Goal: Information Seeking & Learning: Learn about a topic

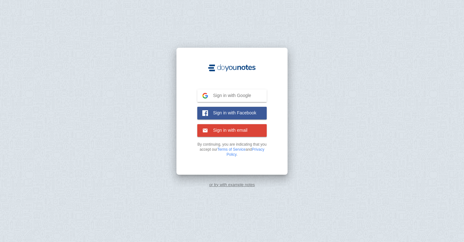
click at [217, 92] on span "Sign in with Google" at bounding box center [229, 95] width 43 height 6
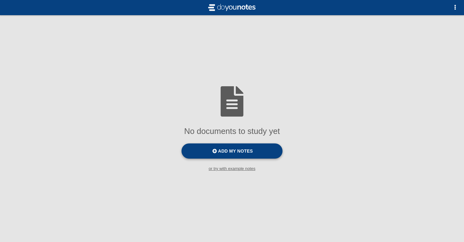
click at [231, 151] on span "Add my notes" at bounding box center [235, 150] width 35 height 5
click at [0, 0] on input "Add my notes" at bounding box center [0, 0] width 0 height 0
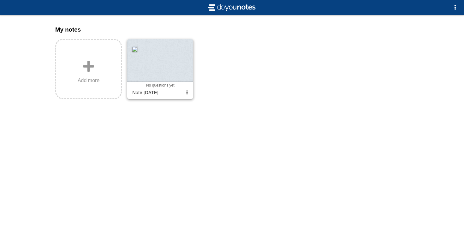
click at [163, 62] on div at bounding box center [160, 60] width 66 height 43
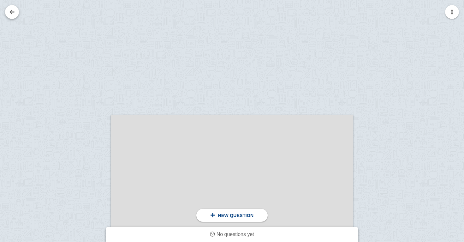
click at [15, 11] on link at bounding box center [12, 12] width 14 height 14
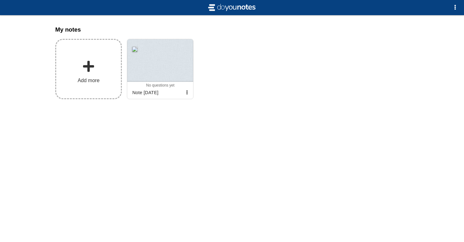
click at [110, 74] on label "Add more" at bounding box center [88, 69] width 67 height 60
click at [0, 0] on input "Add my notes" at bounding box center [0, 0] width 0 height 0
click at [186, 92] on span "button" at bounding box center [187, 92] width 4 height 4
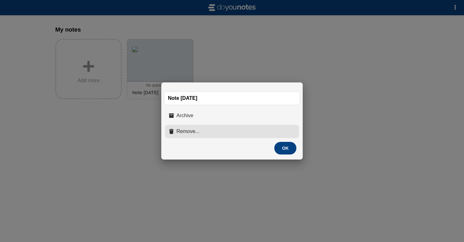
click at [218, 127] on button "Remove..." at bounding box center [232, 131] width 134 height 13
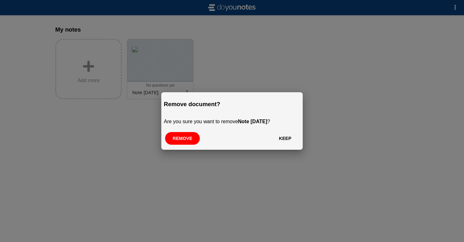
click at [181, 140] on button "Remove" at bounding box center [182, 138] width 35 height 13
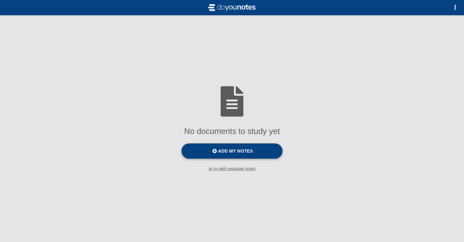
click at [210, 150] on label "Add my notes" at bounding box center [231, 150] width 101 height 15
click at [0, 0] on input "Add my notes" at bounding box center [0, 0] width 0 height 0
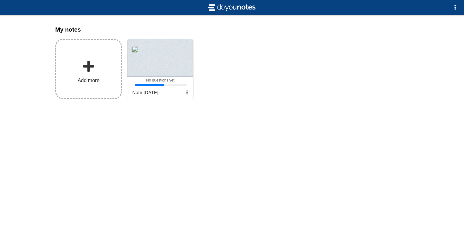
click at [109, 84] on label "Add more" at bounding box center [88, 69] width 67 height 60
click at [0, 0] on input "Add my notes" at bounding box center [0, 0] width 0 height 0
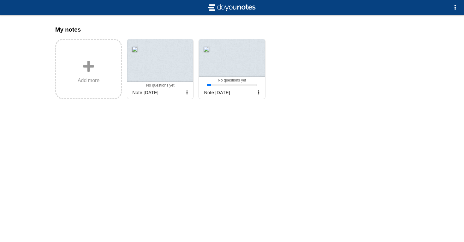
click at [118, 80] on label "Add more" at bounding box center [88, 69] width 67 height 60
click at [0, 0] on input "Add my notes" at bounding box center [0, 0] width 0 height 0
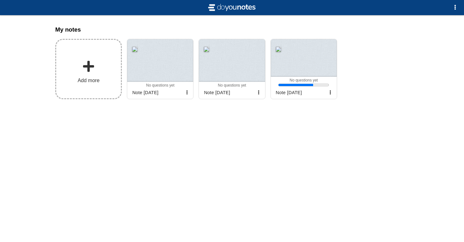
click at [97, 70] on label "Add more" at bounding box center [88, 69] width 67 height 60
click at [0, 0] on input "Add my notes" at bounding box center [0, 0] width 0 height 0
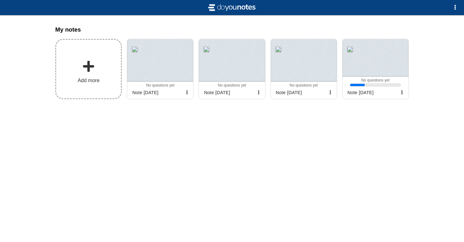
click at [111, 90] on label "Add more" at bounding box center [88, 69] width 67 height 60
click at [0, 0] on input "Add my notes" at bounding box center [0, 0] width 0 height 0
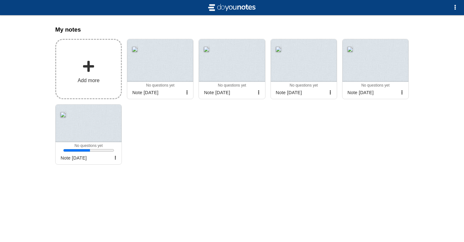
click at [111, 92] on label "Add more" at bounding box center [88, 69] width 67 height 60
click at [0, 0] on input "Add my notes" at bounding box center [0, 0] width 0 height 0
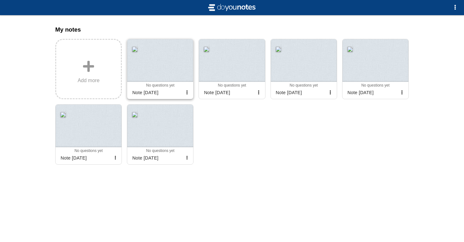
click at [168, 69] on div at bounding box center [160, 60] width 66 height 43
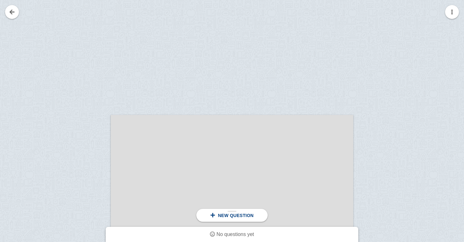
click at [234, 215] on span "New question" at bounding box center [236, 215] width 36 height 5
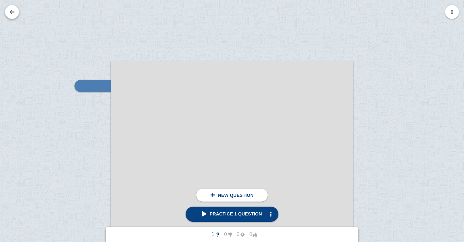
click at [9, 11] on link at bounding box center [12, 12] width 14 height 14
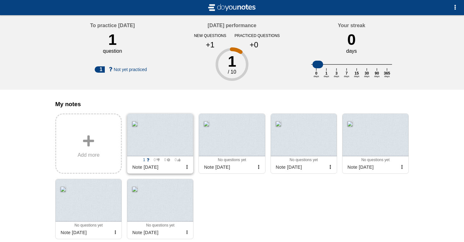
scroll to position [38, 0]
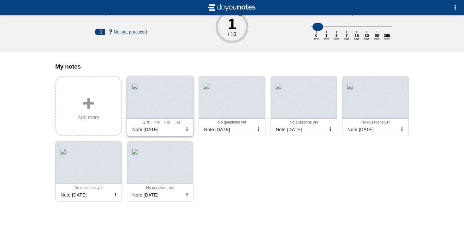
click at [177, 100] on div at bounding box center [160, 97] width 66 height 43
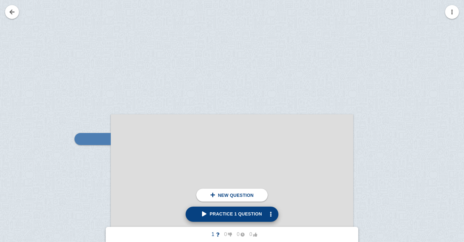
click at [213, 215] on span "Practice 1 question" at bounding box center [232, 213] width 60 height 5
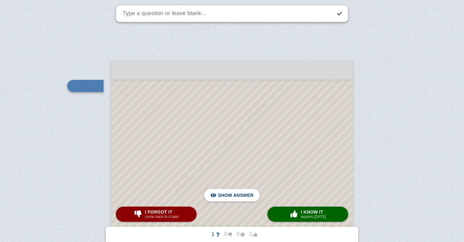
scroll to position [70, 0]
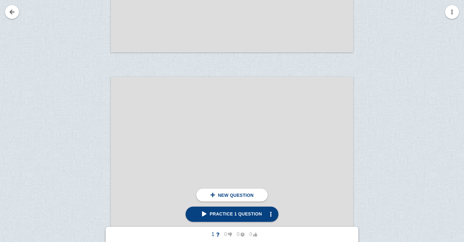
scroll to position [1955, 0]
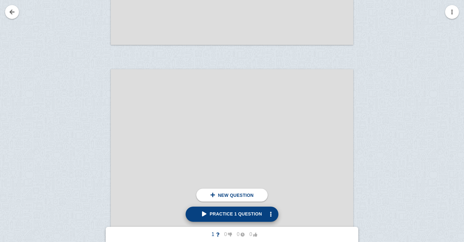
click at [205, 213] on span "Practice 1 question" at bounding box center [232, 213] width 60 height 5
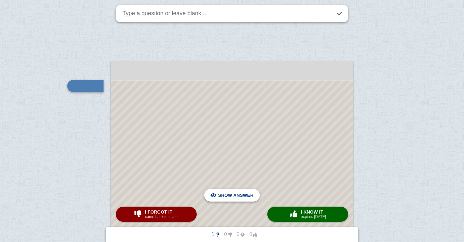
click at [242, 197] on span "Hide answer" at bounding box center [237, 195] width 33 height 14
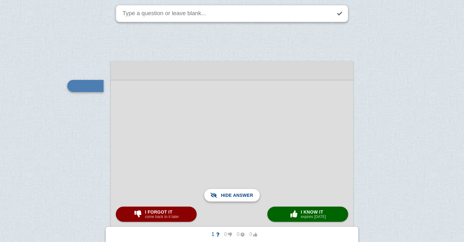
click at [242, 197] on span "Show answer" at bounding box center [235, 195] width 35 height 14
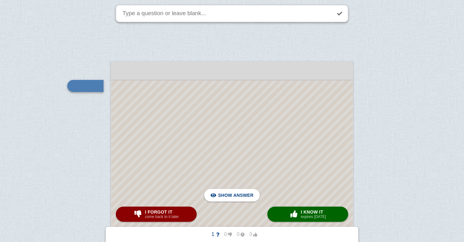
scroll to position [38, 0]
